Goal: Check status

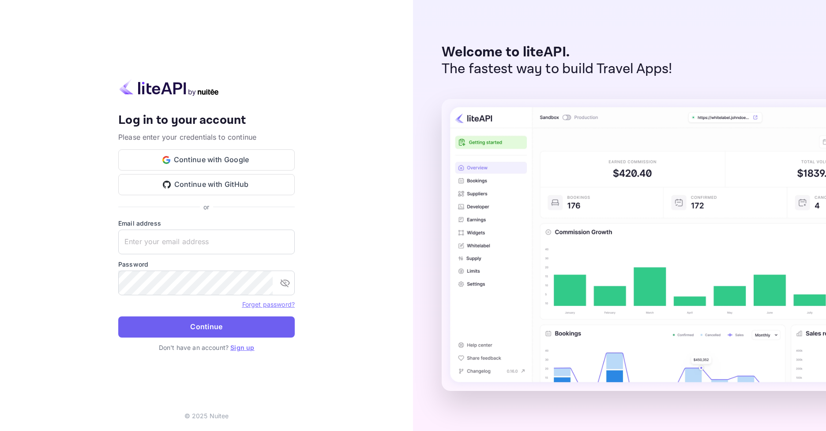
type input "[EMAIL_ADDRESS][DOMAIN_NAME]"
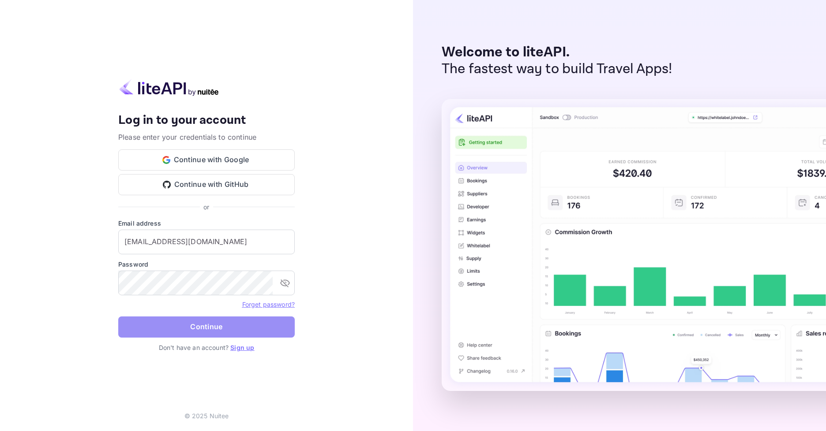
click at [206, 328] on button "Continue" at bounding box center [206, 327] width 176 height 21
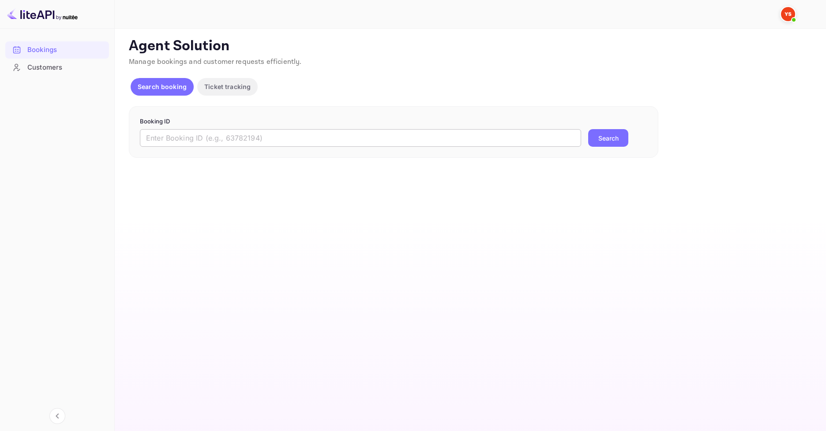
click at [285, 131] on input "text" at bounding box center [360, 138] width 441 height 18
paste input "9684578"
type input "9684578"
click at [608, 136] on button "Search" at bounding box center [608, 138] width 40 height 18
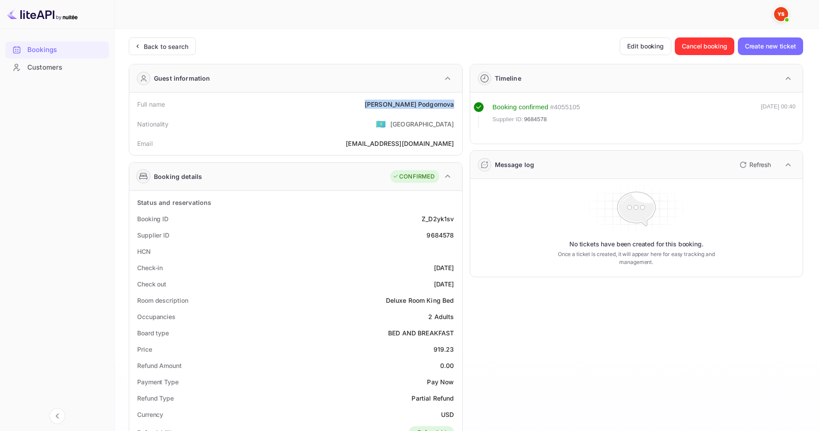
drag, startPoint x: 400, startPoint y: 104, endPoint x: 456, endPoint y: 97, distance: 56.5
click at [456, 97] on div "Full name [PERSON_NAME]" at bounding box center [296, 104] width 326 height 16
copy div "[PERSON_NAME]"
drag, startPoint x: 429, startPoint y: 348, endPoint x: 451, endPoint y: 348, distance: 22.1
click at [451, 348] on div "Price 919.23" at bounding box center [296, 349] width 326 height 16
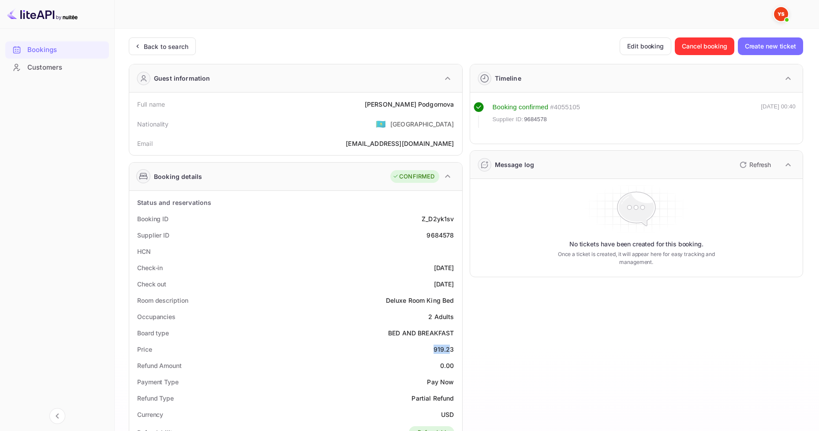
copy div "919.2"
drag, startPoint x: 431, startPoint y: 351, endPoint x: 460, endPoint y: 348, distance: 29.7
copy div "919.23"
